Goal: Navigation & Orientation: Find specific page/section

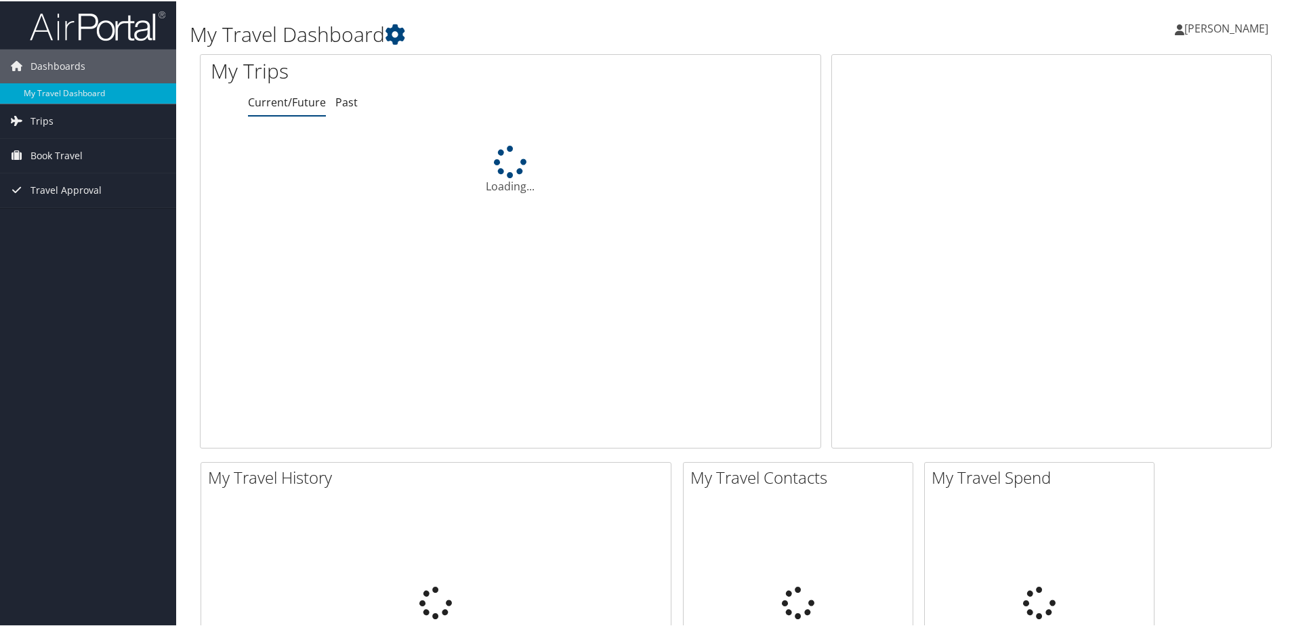
click at [40, 156] on span "Book Travel" at bounding box center [56, 155] width 52 height 34
